Goal: Task Accomplishment & Management: Manage account settings

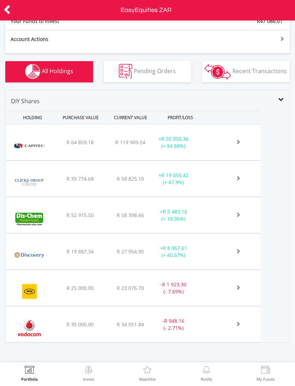
scroll to position [255, 0]
click at [190, 286] on div "- R 1 923.30 (- 7.69%)" at bounding box center [173, 289] width 44 height 14
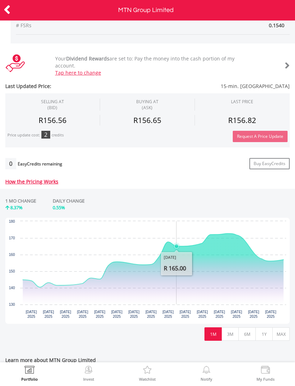
scroll to position [162, 0]
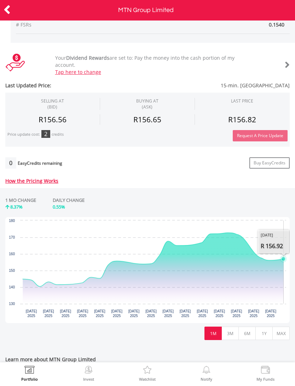
click at [282, 261] on icon "Interactive chart" at bounding box center [283, 259] width 7 height 7
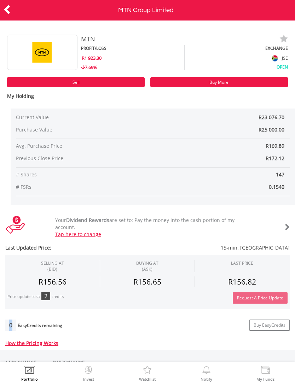
scroll to position [0, 0]
click at [199, 300] on div "Request A Price Update" at bounding box center [218, 298] width 140 height 11
click at [18, 9] on div at bounding box center [14, 10] width 29 height 15
click at [10, 8] on icon at bounding box center [7, 10] width 7 height 14
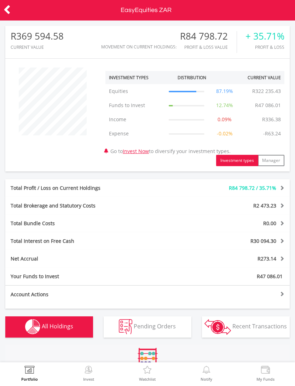
scroll to position [68, 95]
click at [219, 298] on div "Account Actions Fund this account Withdraw money Inter-account Transfers & Easy…" at bounding box center [147, 297] width 284 height 23
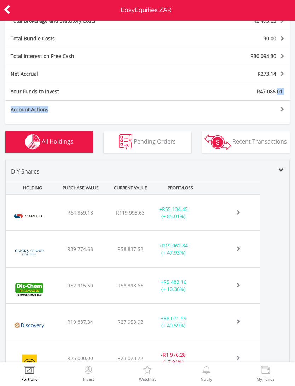
scroll to position [186, 0]
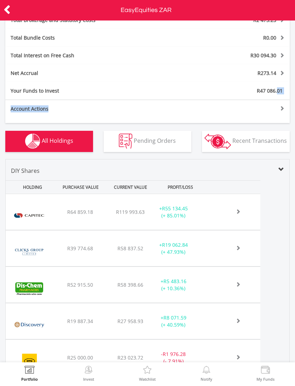
click at [176, 214] on div "+ R55 134.45 (+ 85.01%)" at bounding box center [173, 212] width 44 height 14
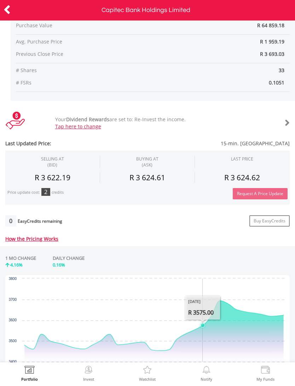
scroll to position [105, 0]
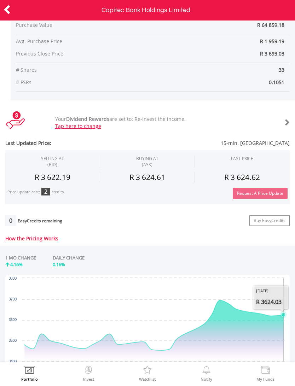
click at [285, 313] on icon "Wednesday, 20 Aug, 12:07:08.906, 3,624.03." at bounding box center [283, 315] width 4 height 4
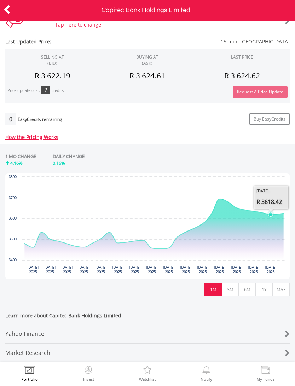
scroll to position [211, 0]
click at [216, 289] on button "1M" at bounding box center [213, 289] width 17 height 13
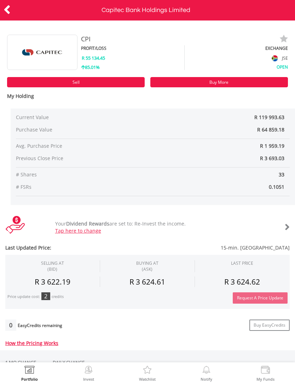
scroll to position [0, 0]
click at [10, 8] on icon at bounding box center [7, 10] width 7 height 14
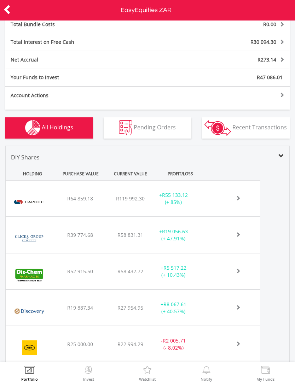
scroll to position [200, 0]
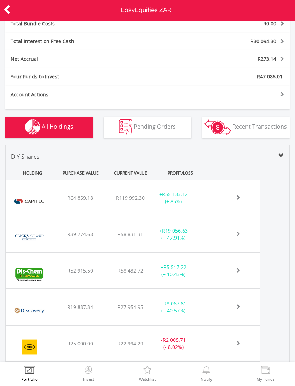
click at [188, 205] on div "﻿ Capitec Bank Holdings Limited R64 859.18 R119 992.30 R3 624.58 + R55 133.12 (…" at bounding box center [133, 198] width 255 height 36
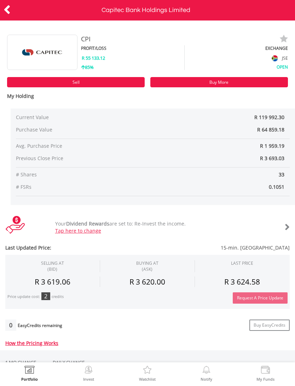
click at [96, 234] on link "Tap here to change" at bounding box center [78, 231] width 46 height 7
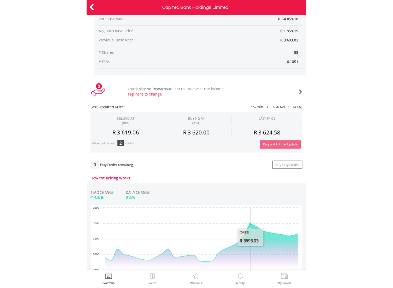
scroll to position [104, 0]
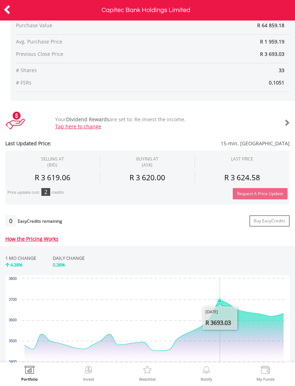
click at [286, 126] on div at bounding box center [268, 123] width 44 height 10
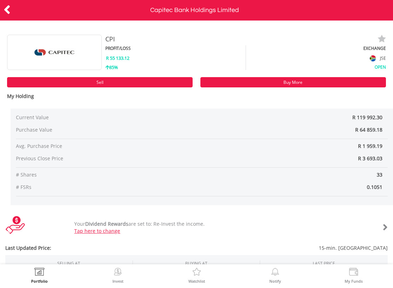
scroll to position [0, 0]
click at [14, 8] on div at bounding box center [19, 10] width 39 height 15
click at [25, 13] on div at bounding box center [19, 10] width 39 height 15
click at [10, 6] on icon at bounding box center [7, 10] width 7 height 14
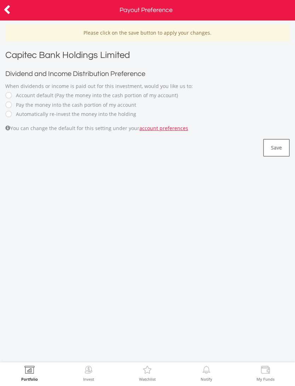
click at [20, 105] on label "Pay the money into the cash portion of my account" at bounding box center [74, 105] width 124 height 7
click at [278, 149] on button "Save" at bounding box center [276, 148] width 27 height 18
click at [10, 11] on icon at bounding box center [7, 10] width 7 height 14
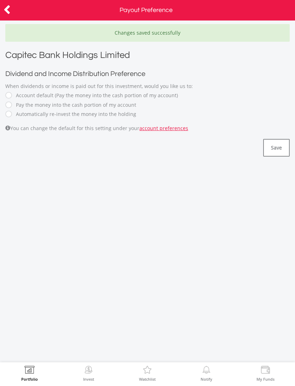
click at [15, 8] on div at bounding box center [14, 10] width 29 height 15
click at [16, 13] on div at bounding box center [14, 10] width 29 height 15
click at [10, 10] on icon at bounding box center [7, 10] width 7 height 14
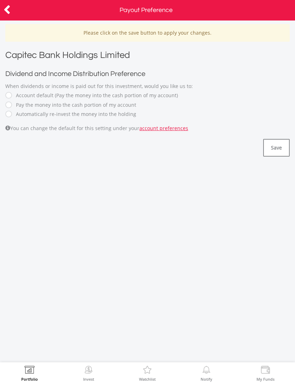
click at [279, 153] on button "Save" at bounding box center [276, 148] width 27 height 18
click at [15, 13] on div at bounding box center [14, 10] width 29 height 15
click at [17, 11] on div at bounding box center [14, 10] width 29 height 15
click at [15, 11] on div at bounding box center [14, 10] width 29 height 15
click at [16, 9] on div at bounding box center [14, 10] width 29 height 15
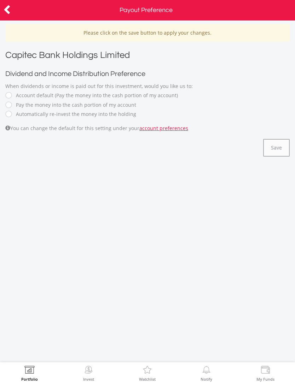
click at [265, 171] on div "Please click on the save button to apply your changes. Capitec Bank Holdings Li…" at bounding box center [147, 192] width 295 height 342
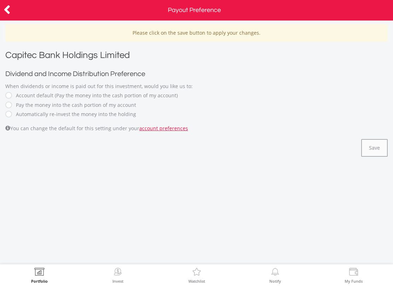
click at [8, 10] on icon at bounding box center [7, 10] width 7 height 14
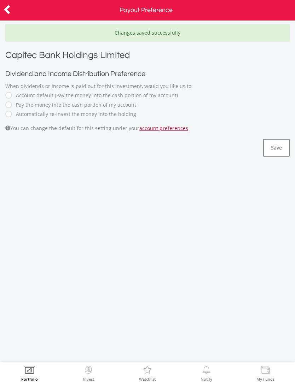
click at [9, 11] on icon at bounding box center [7, 10] width 7 height 14
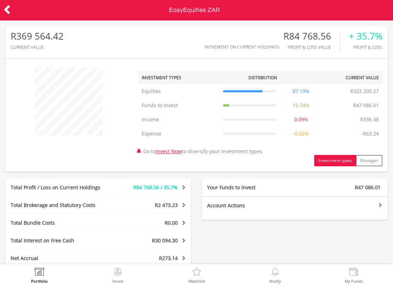
scroll to position [68, 127]
click at [341, 190] on div "R47 086.01" at bounding box center [341, 187] width 93 height 7
click at [345, 192] on div "Your Funds to Invest R47 086.01" at bounding box center [295, 188] width 186 height 18
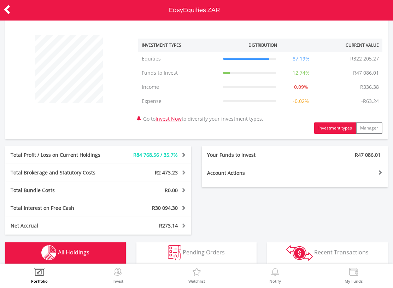
scroll to position [33, 0]
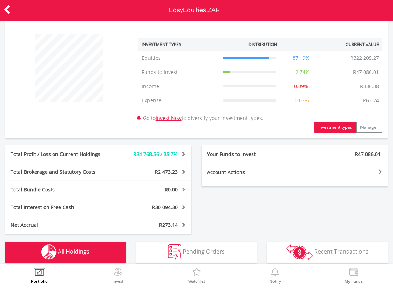
click at [336, 192] on div "Total Profit / Loss on Current Holdings R84 768.56 / 35.7% Last Valuation R322 …" at bounding box center [196, 189] width 393 height 88
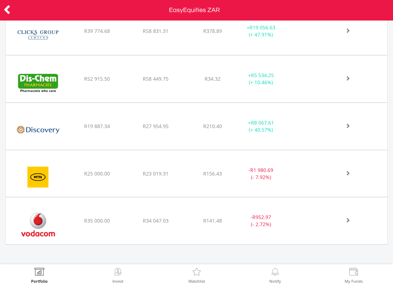
scroll to position [377, 0]
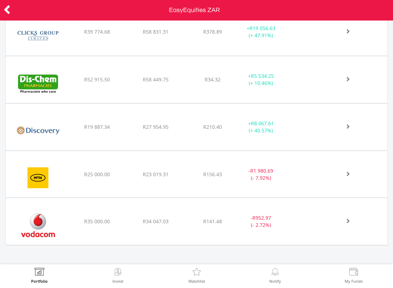
click at [5, 11] on icon at bounding box center [7, 10] width 7 height 14
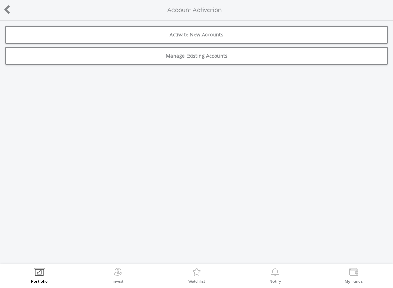
click at [4, 8] on icon at bounding box center [7, 10] width 7 height 14
